Goal: Find specific page/section: Find specific page/section

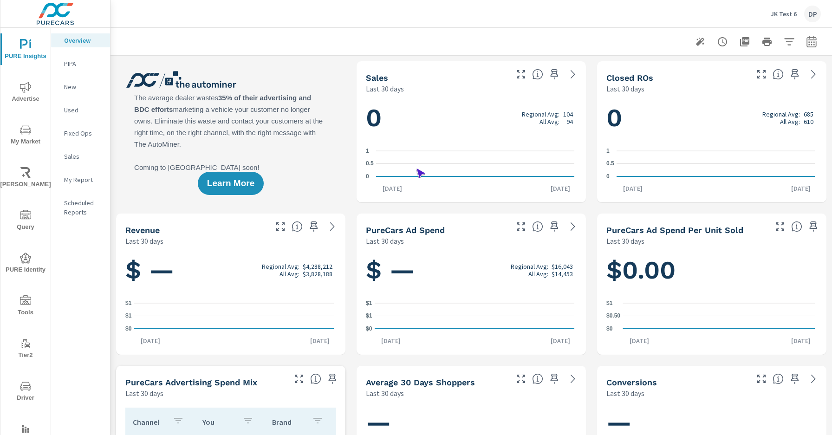
click at [24, 392] on span "Driver" at bounding box center [25, 392] width 45 height 23
